Goal: Task Accomplishment & Management: Use online tool/utility

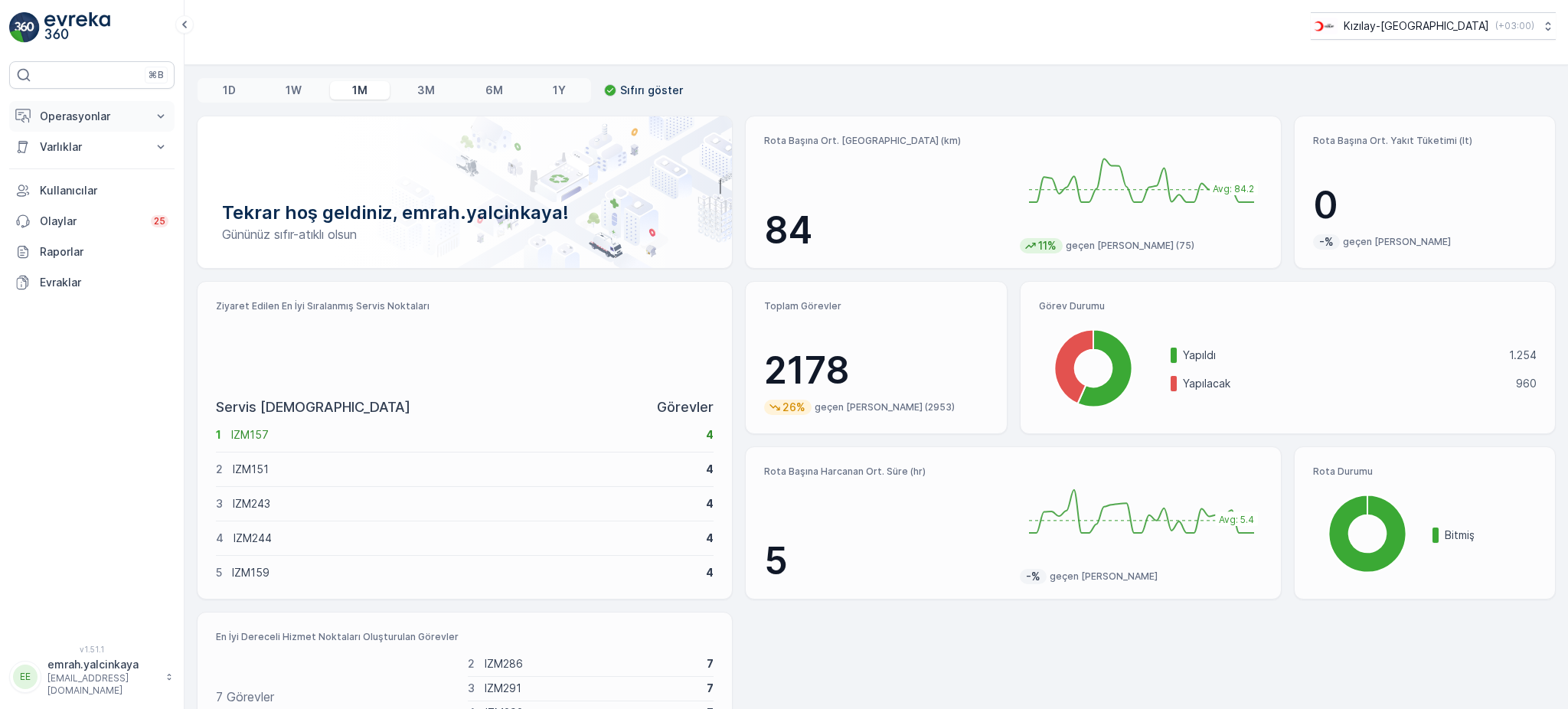
click at [50, 120] on p "Operasyonlar" at bounding box center [91, 116] width 104 height 16
click at [99, 186] on p "Rotalar & Görevler" at bounding box center [86, 185] width 95 height 16
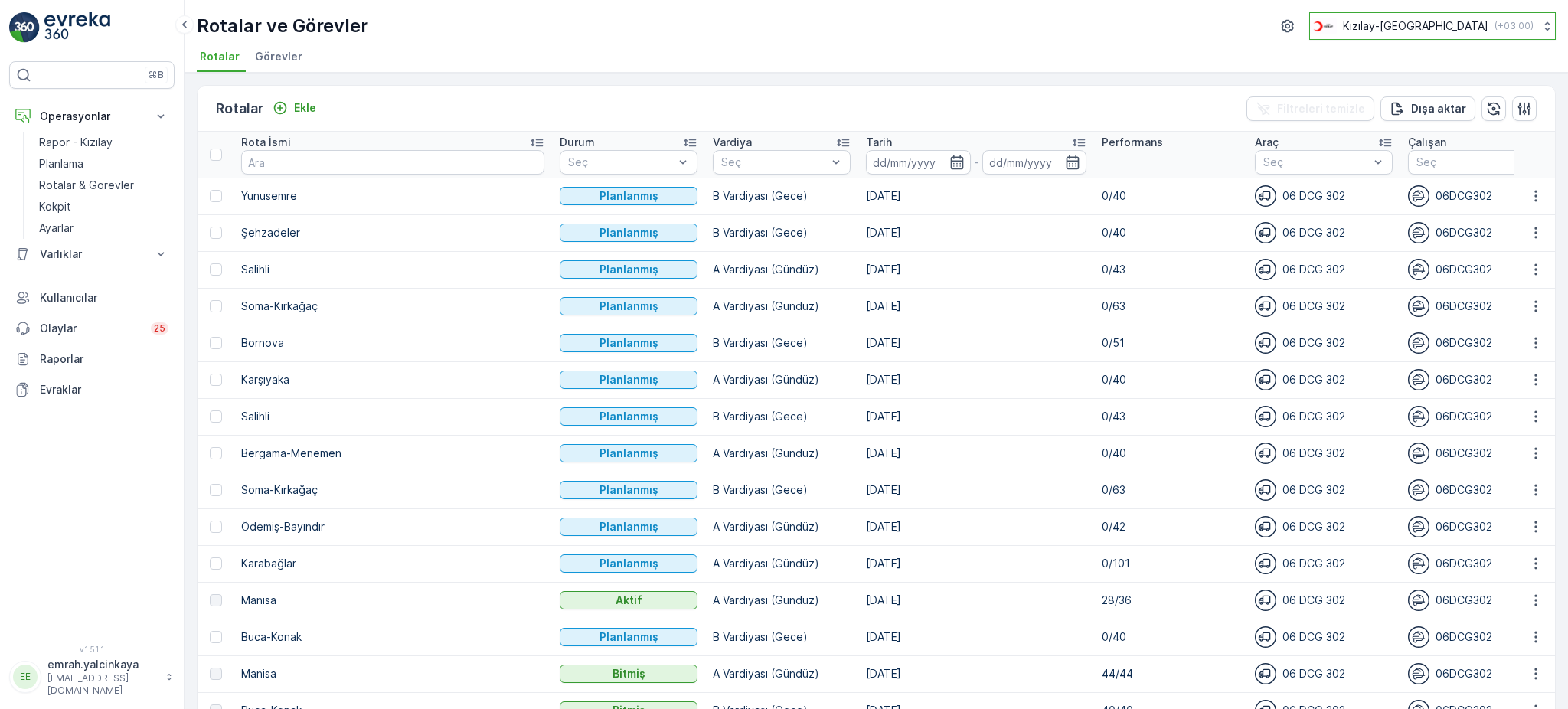
click at [1448, 20] on p "Kızılay-[GEOGRAPHIC_DATA]" at bounding box center [1416, 26] width 146 height 16
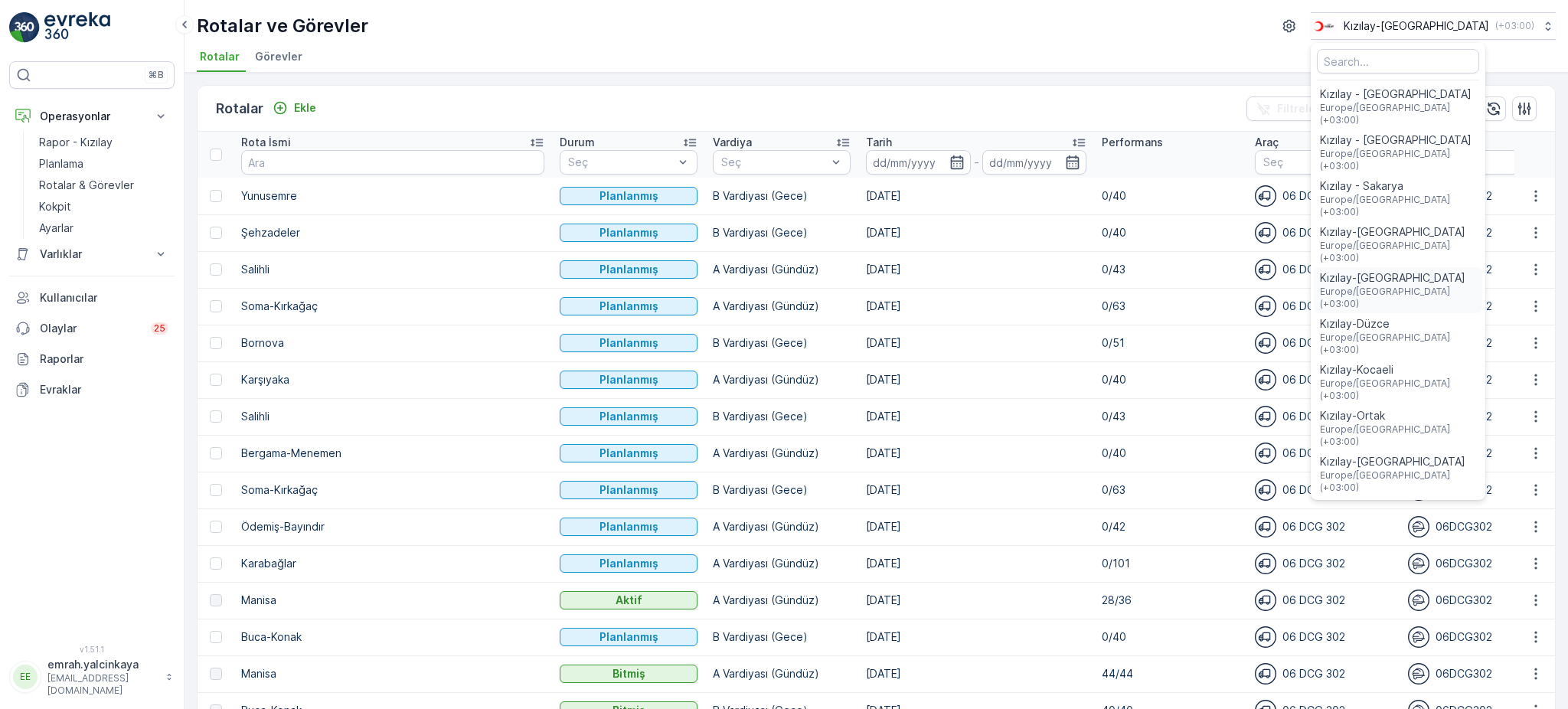
click at [1437, 285] on span "Europe/Istanbul (+03:00)" at bounding box center [1397, 297] width 156 height 24
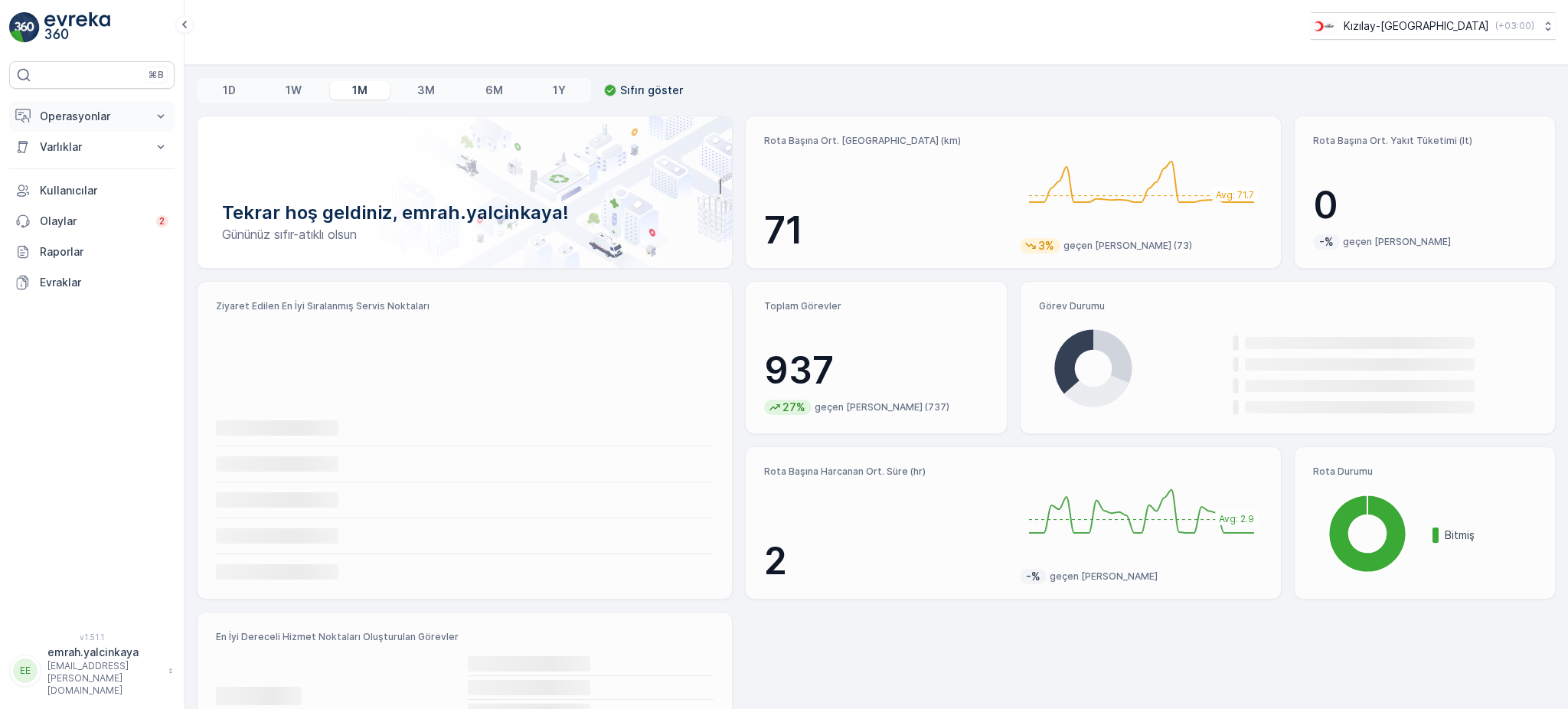
click at [77, 106] on button "Operasyonlar" at bounding box center [91, 116] width 165 height 31
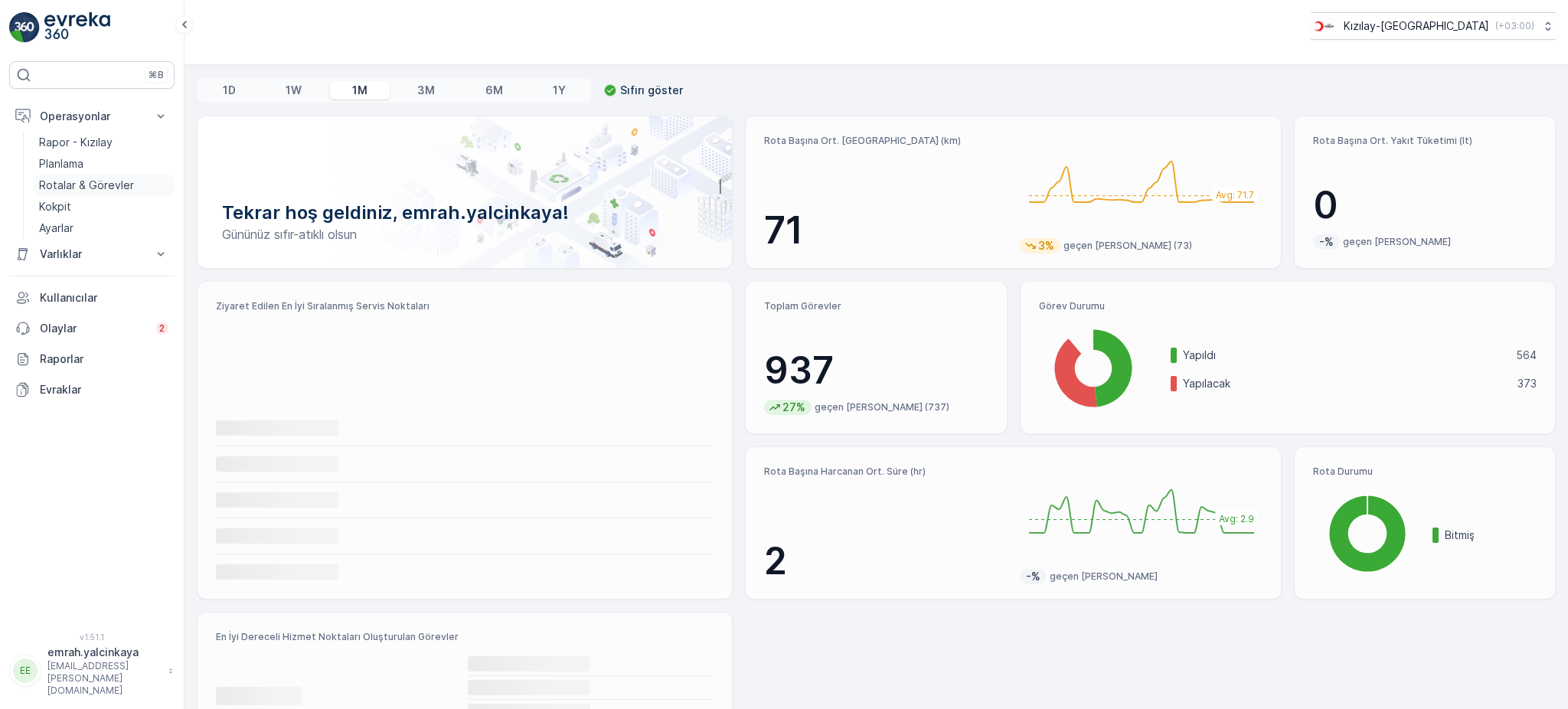
click at [84, 184] on p "Rotalar & Görevler" at bounding box center [86, 185] width 95 height 16
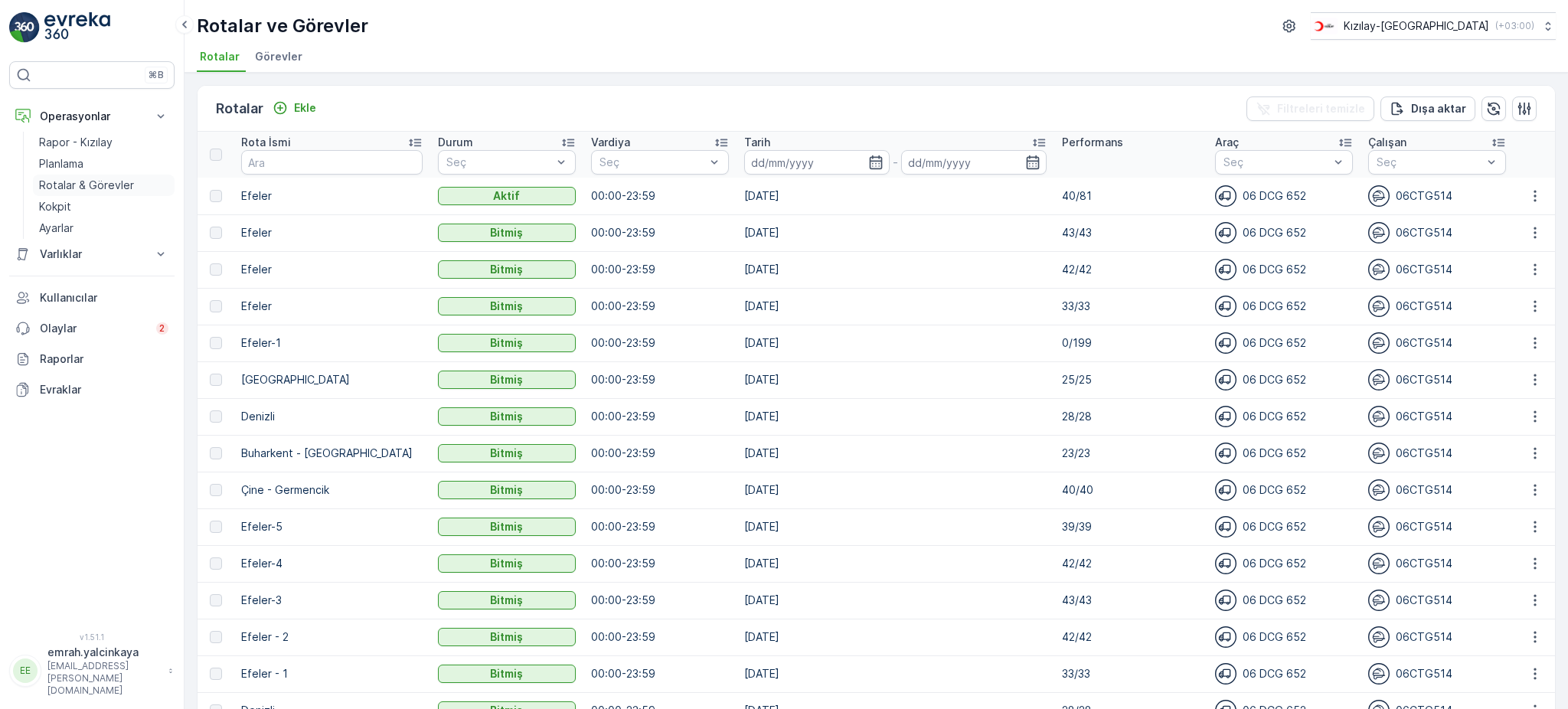
click at [69, 179] on p "Rotalar & Görevler" at bounding box center [86, 185] width 95 height 16
click at [1532, 194] on icon "button" at bounding box center [1535, 196] width 16 height 16
click at [1519, 242] on span "Rota Takibini Görüntüle" at bounding box center [1499, 239] width 120 height 16
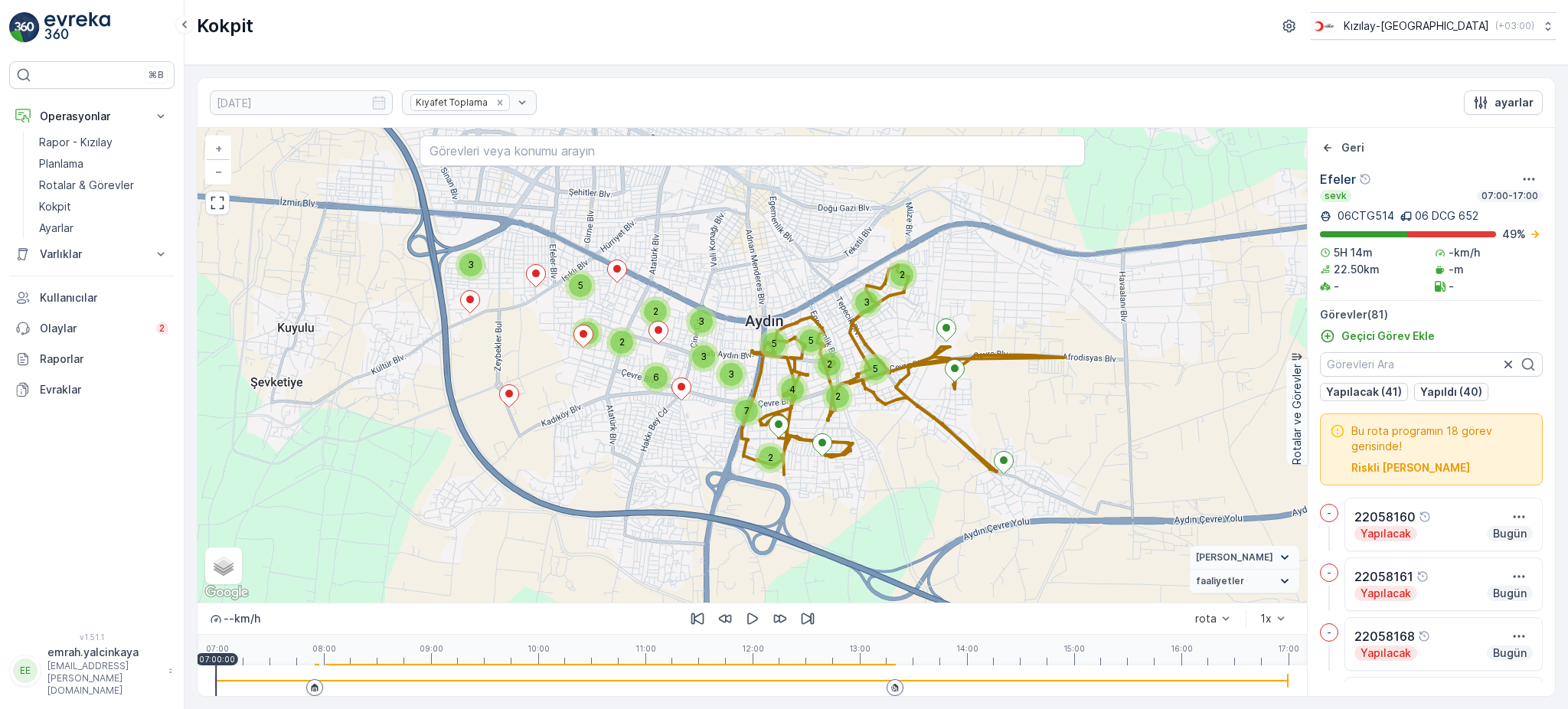
click at [884, 684] on div at bounding box center [751, 681] width 1072 height 31
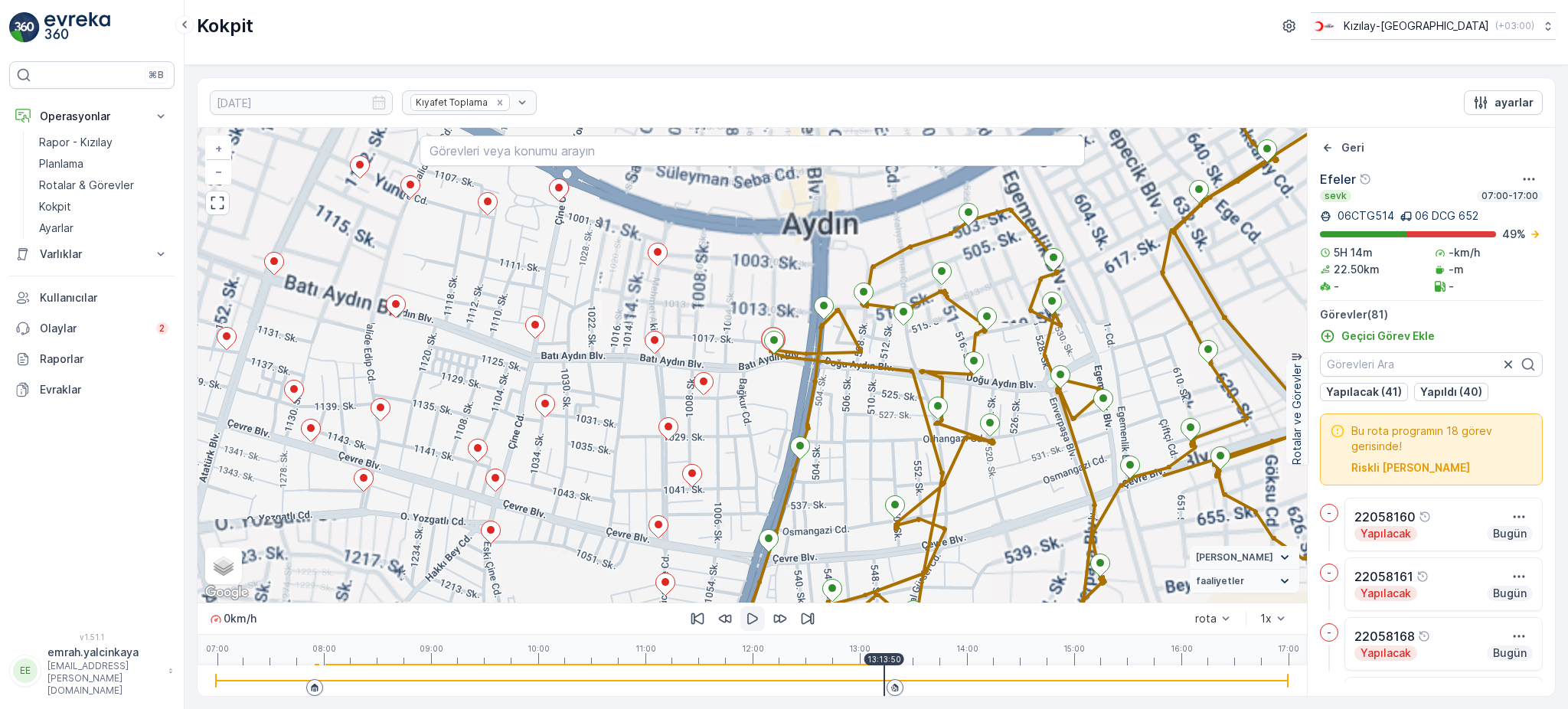
click at [752, 620] on icon "button" at bounding box center [753, 619] width 16 height 16
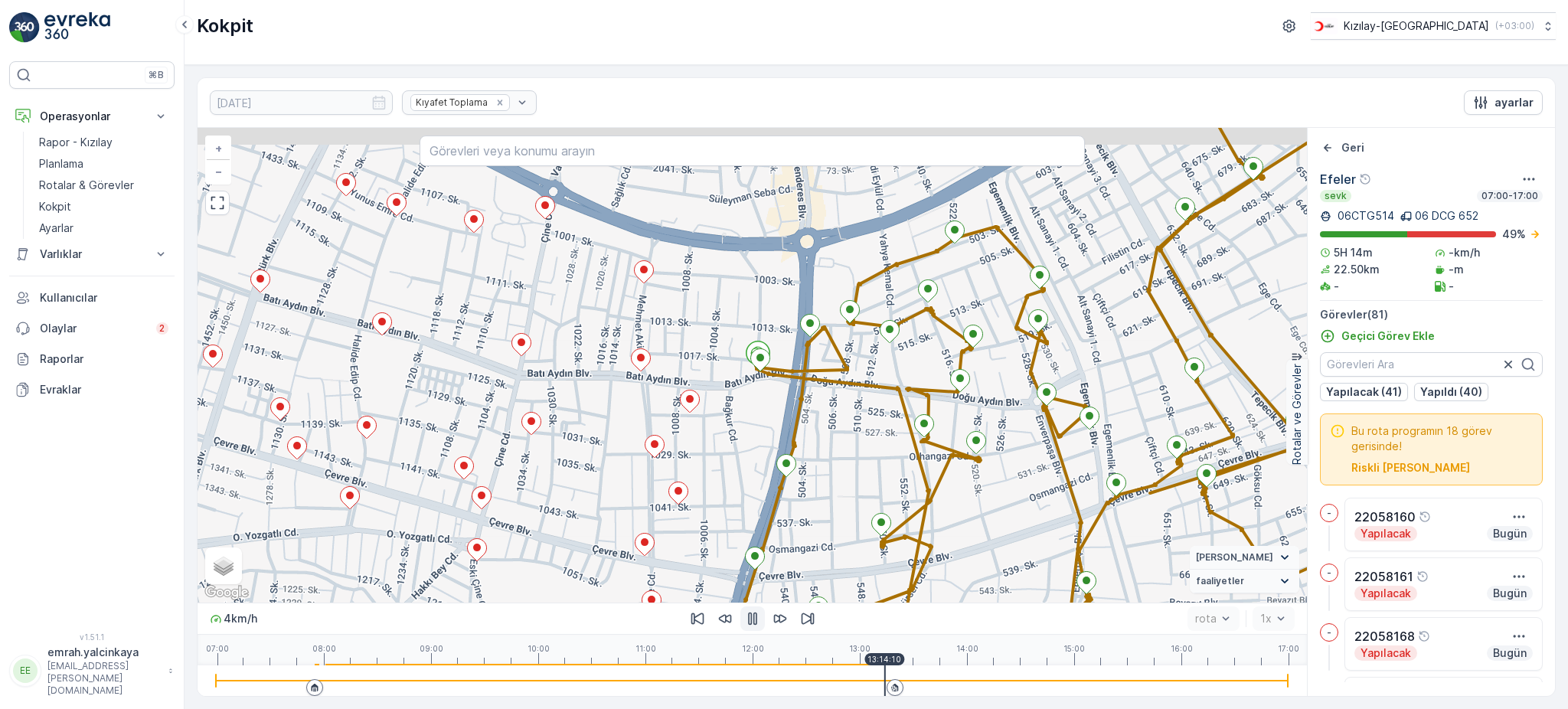
drag, startPoint x: 925, startPoint y: 422, endPoint x: 911, endPoint y: 439, distance: 22.0
click at [911, 439] on div "+ − Uydu Yol haritası Arazi Karışık Leaflet Klavye kısayolları Harita Verileri …" at bounding box center [752, 365] width 1109 height 474
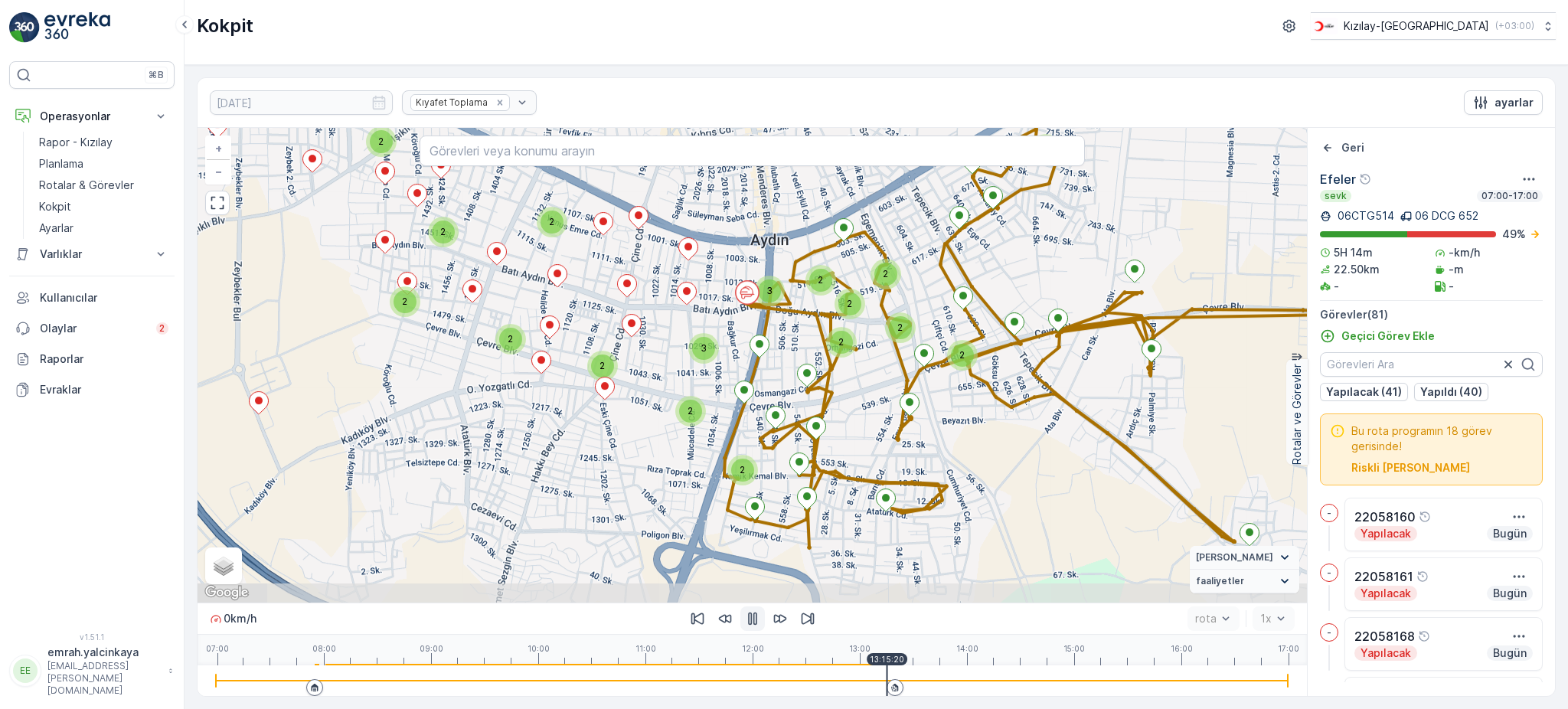
drag, startPoint x: 1023, startPoint y: 473, endPoint x: 933, endPoint y: 373, distance: 134.5
click at [933, 373] on div "2 2 2 2 2 3 2 3 2 2 2 2 2 2 2 2 2 2 + − Uydu Yol haritası Arazi Karışık Leaflet…" at bounding box center [752, 365] width 1109 height 474
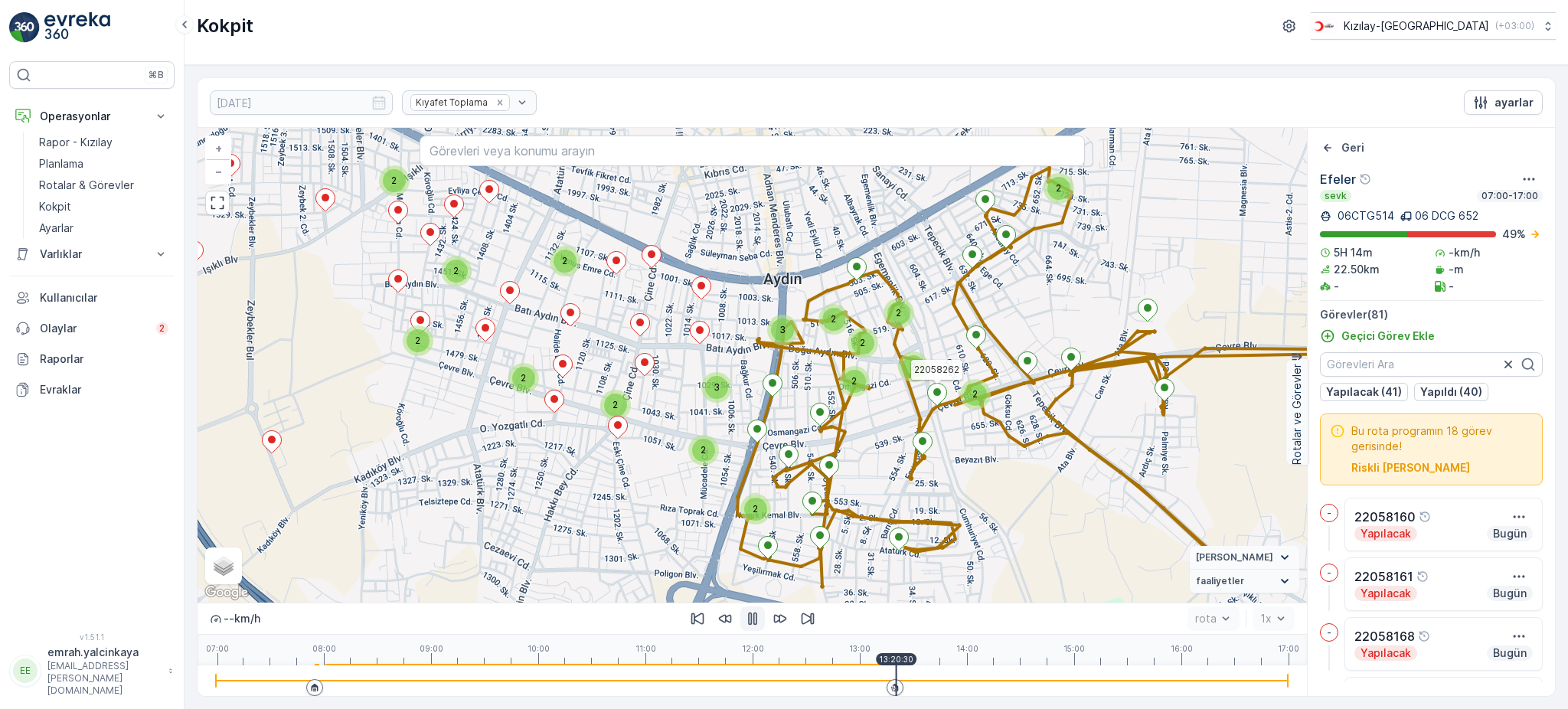
drag, startPoint x: 1129, startPoint y: 495, endPoint x: 1134, endPoint y: 524, distance: 29.4
click at [1150, 527] on div "2 2 2 2 2 3 2 3 2 2 2 2 2 2 2 2 2 2 22058262 + − Uydu Yol haritası Arazi Karışı…" at bounding box center [752, 365] width 1109 height 474
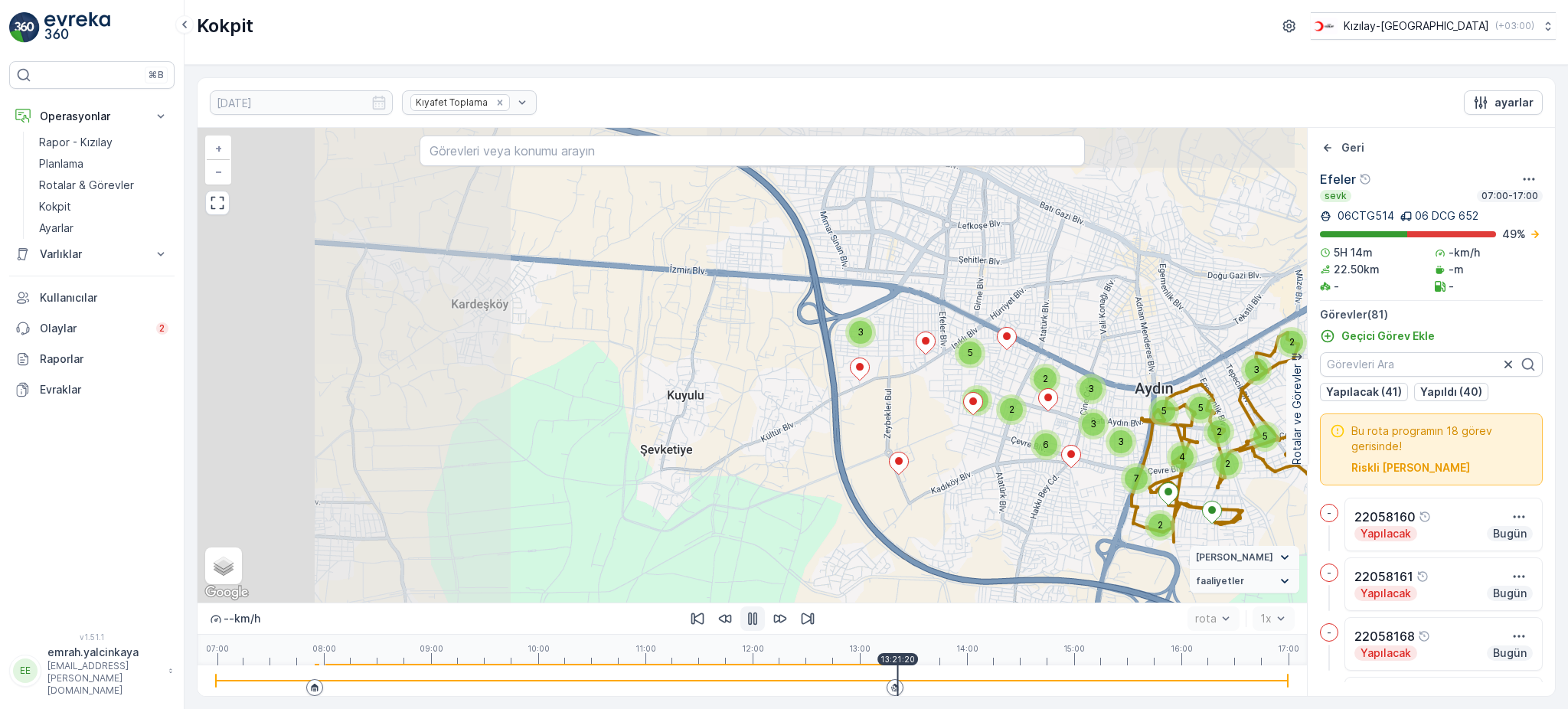
drag, startPoint x: 695, startPoint y: 415, endPoint x: 1008, endPoint y: 437, distance: 313.8
click at [1008, 437] on div "2 5 2 2 3 5 3 4 5 2 7 3 5 5 2 3 2 6 3 22058262 + − Uydu Yol haritası Arazi Karı…" at bounding box center [752, 365] width 1109 height 474
